Goal: Transaction & Acquisition: Purchase product/service

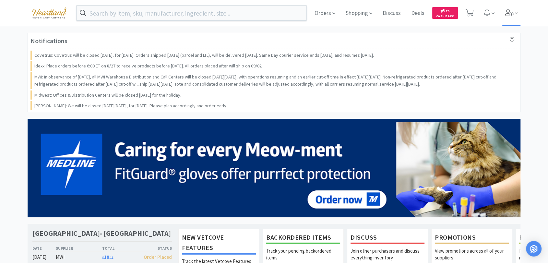
click at [508, 16] on icon at bounding box center [509, 12] width 9 height 7
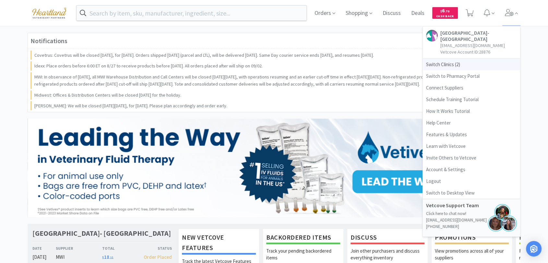
click at [440, 64] on span "Switch Clinics ( 2 )" at bounding box center [471, 65] width 97 height 12
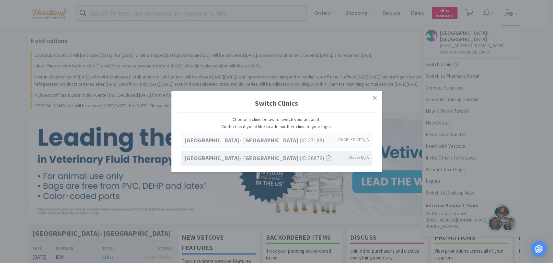
click at [249, 139] on strong "[GEOGRAPHIC_DATA]- [GEOGRAPHIC_DATA]" at bounding box center [241, 139] width 115 height 7
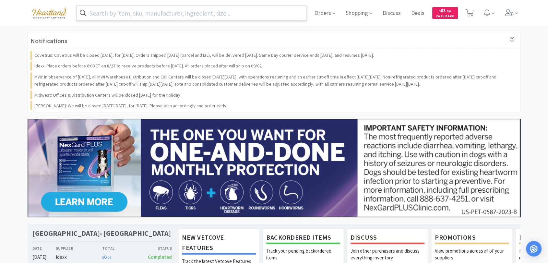
click at [126, 15] on input "text" at bounding box center [192, 13] width 230 height 15
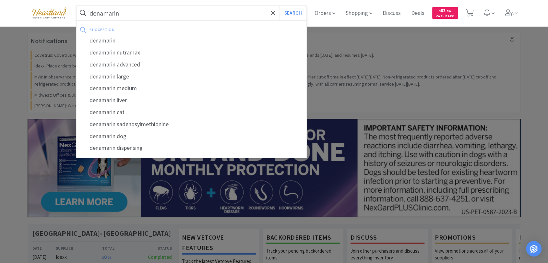
type input "denamarin"
click at [279, 6] on button "Search" at bounding box center [292, 13] width 27 height 15
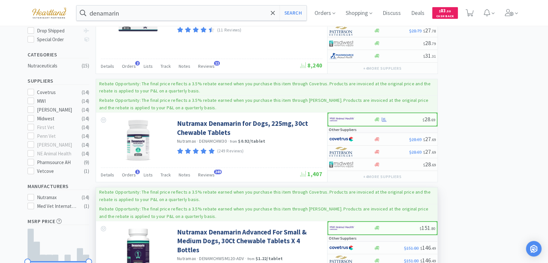
scroll to position [144, 0]
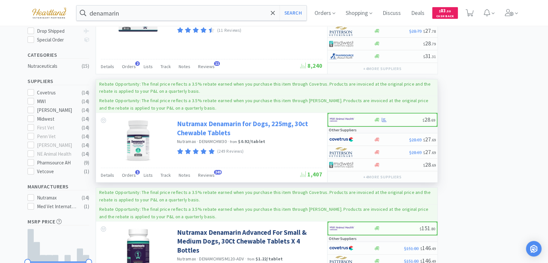
click at [202, 123] on link "Nutramax Denamarin for Dogs, 225mg, 30ct Chewable Tablets" at bounding box center [249, 128] width 144 height 18
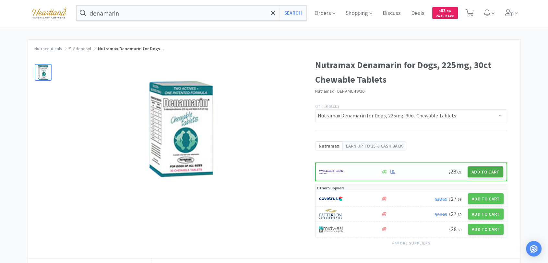
click at [484, 171] on button "Add to Cart" at bounding box center [485, 171] width 36 height 11
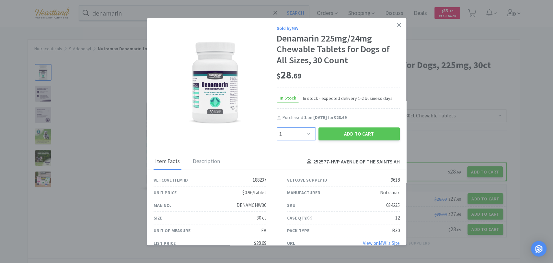
click at [303, 134] on select "Enter Quantity 1 2 3 4 5 6 7 8 9 10 11 12 13 14 15 16 17 18 19 20 Enter Quantity" at bounding box center [296, 133] width 39 height 13
select select "2"
click at [277, 127] on select "Enter Quantity 1 2 3 4 5 6 7 8 9 10 11 12 13 14 15 16 17 18 19 20 Enter Quantity" at bounding box center [296, 133] width 39 height 13
click at [359, 136] on button "Add to Cart" at bounding box center [359, 133] width 81 height 13
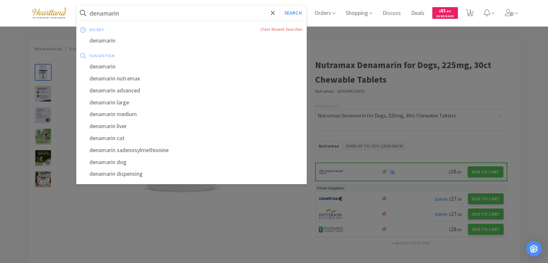
click at [216, 9] on input "denamarin" at bounding box center [192, 13] width 230 height 15
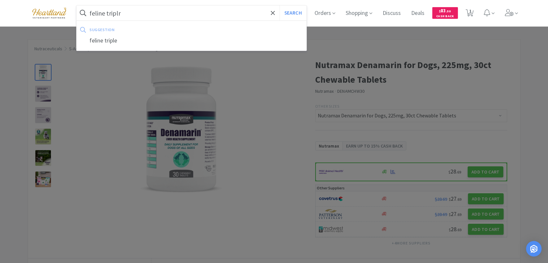
type input "feline triplr"
click at [279, 6] on button "Search" at bounding box center [292, 13] width 27 height 15
select select "2"
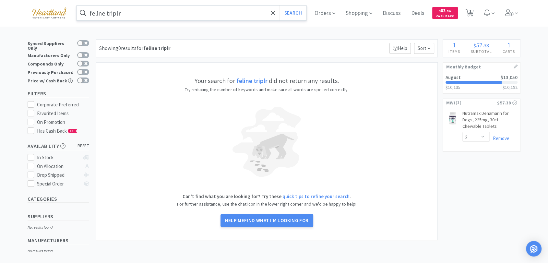
click at [147, 9] on input "feline triplr" at bounding box center [192, 13] width 230 height 15
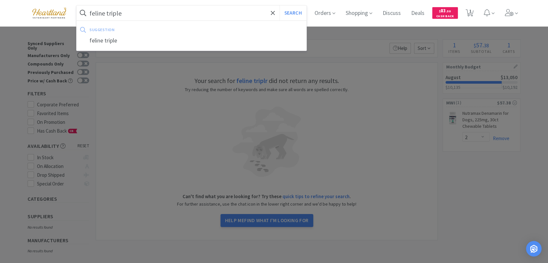
type input "feline triple"
click at [279, 6] on button "Search" at bounding box center [292, 13] width 27 height 15
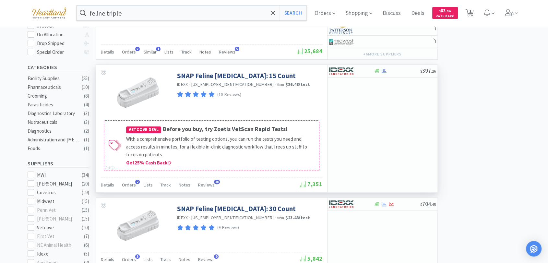
scroll to position [180, 0]
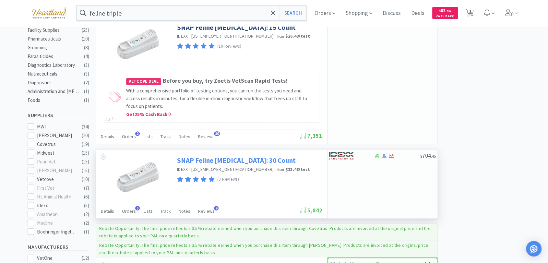
click at [225, 159] on link "SNAP Feline [MEDICAL_DATA]: 30 Count" at bounding box center [236, 160] width 119 height 9
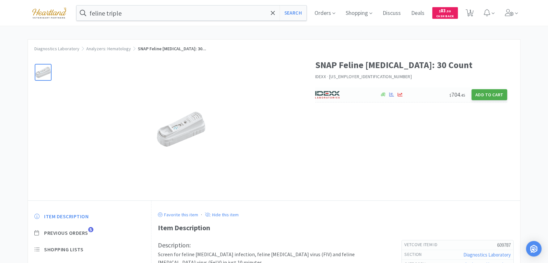
click at [486, 93] on button "Add to Cart" at bounding box center [489, 94] width 36 height 11
select select "1"
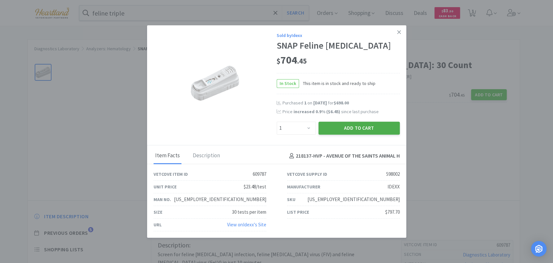
click at [374, 126] on button "Add to Cart" at bounding box center [359, 128] width 81 height 13
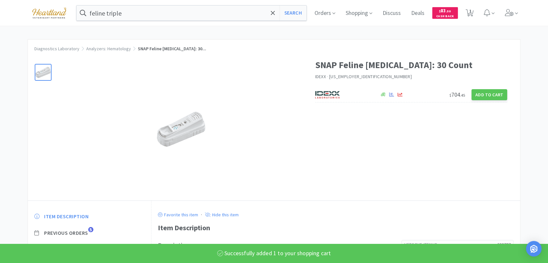
click at [276, 159] on div at bounding box center [181, 129] width 242 height 130
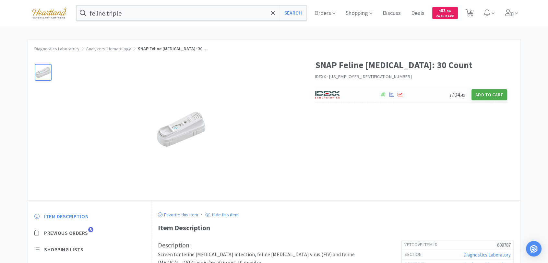
click at [488, 94] on button "Add to Cart" at bounding box center [489, 94] width 36 height 11
select select "1"
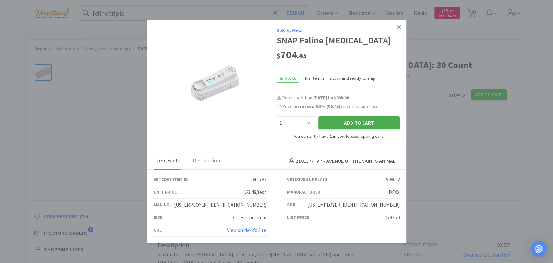
click at [347, 123] on button "Add to Cart" at bounding box center [359, 122] width 81 height 13
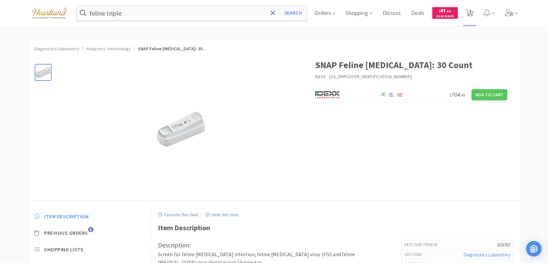
click at [471, 12] on span "3" at bounding box center [470, 11] width 2 height 26
select select "1"
select select "2"
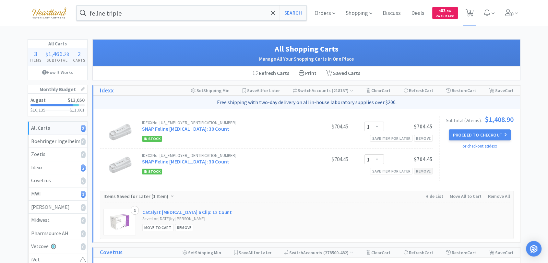
click at [429, 171] on div "Remove" at bounding box center [423, 171] width 18 height 7
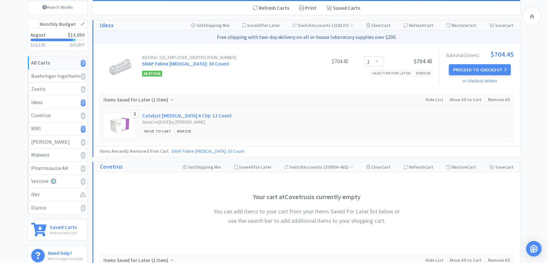
scroll to position [36, 0]
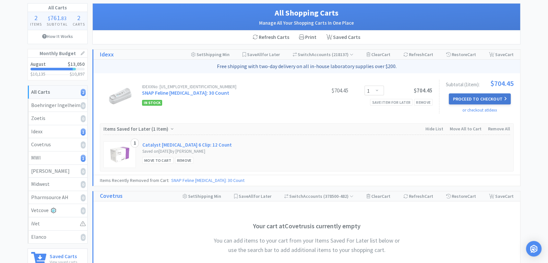
click at [489, 99] on button "Proceed to Checkout" at bounding box center [480, 98] width 62 height 11
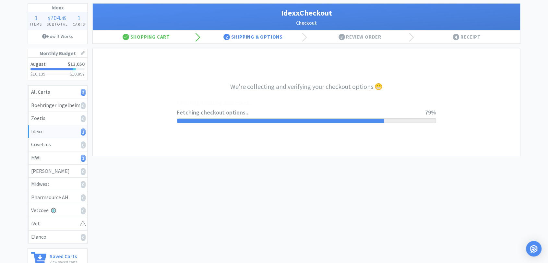
select select "904"
select select "003"
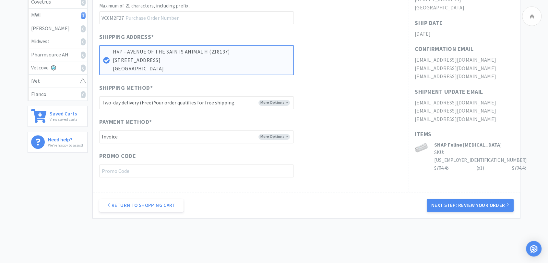
scroll to position [180, 0]
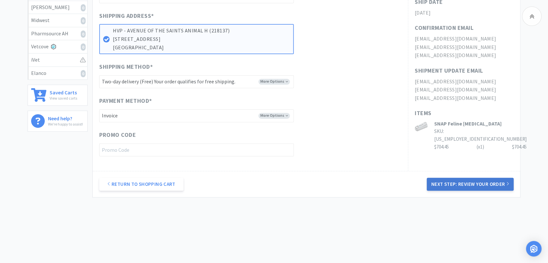
click at [456, 181] on button "Next Step: Review Your Order" at bounding box center [470, 184] width 87 height 13
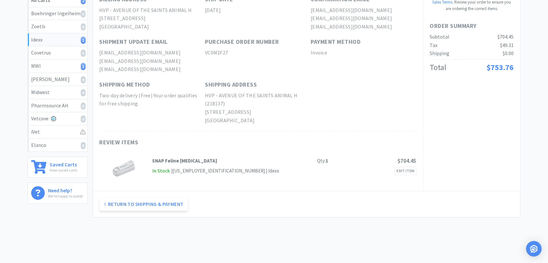
scroll to position [0, 0]
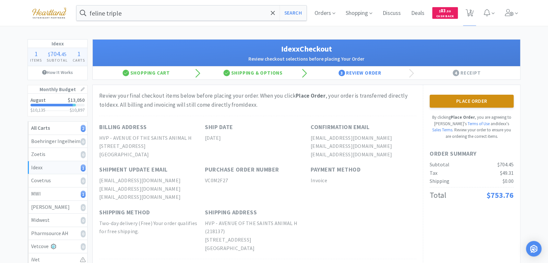
click at [458, 106] on button "Place Order" at bounding box center [472, 101] width 84 height 13
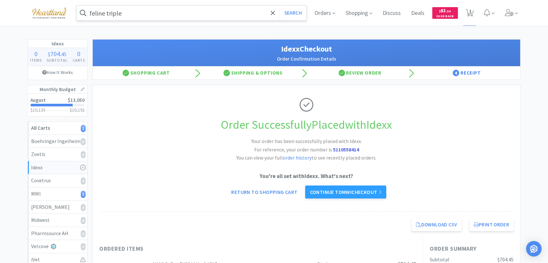
click at [145, 8] on input "feline triple" at bounding box center [192, 13] width 230 height 15
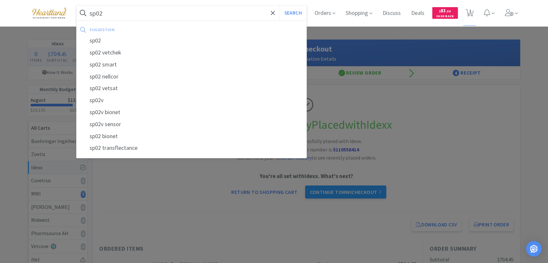
type input "sp02"
click at [279, 6] on button "Search" at bounding box center [292, 13] width 27 height 15
select select "2"
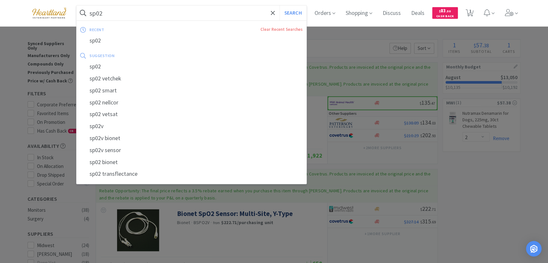
click at [122, 14] on input "sp02" at bounding box center [192, 13] width 230 height 15
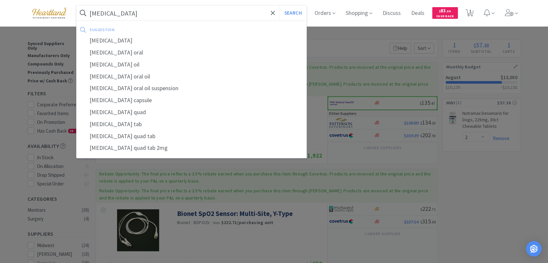
type input "[MEDICAL_DATA]"
click at [279, 6] on button "Search" at bounding box center [292, 13] width 27 height 15
